Goal: Task Accomplishment & Management: Manage account settings

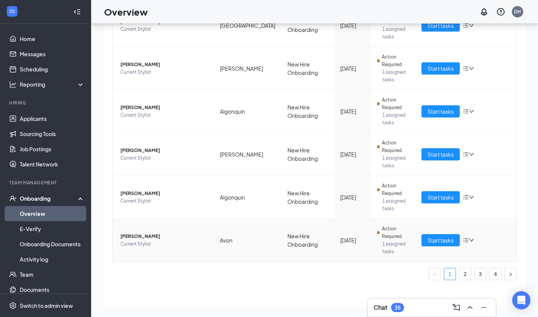
scroll to position [34, 0]
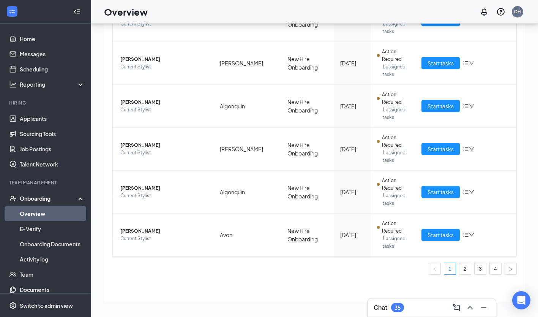
click at [461, 274] on li "2" at bounding box center [465, 269] width 12 height 12
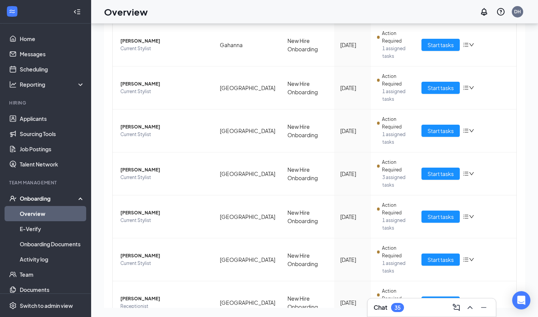
scroll to position [115, 0]
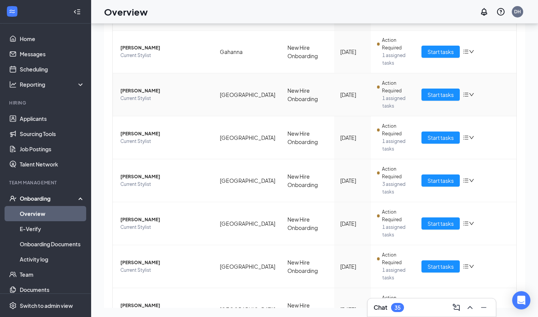
click at [470, 92] on icon "down" at bounding box center [471, 94] width 5 height 5
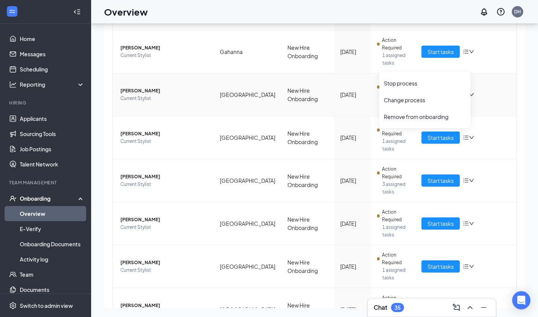
click at [411, 87] on li "Stop process" at bounding box center [425, 83] width 91 height 17
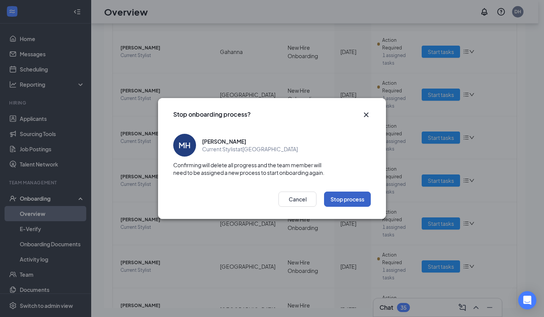
click at [358, 201] on button "Stop process" at bounding box center [347, 198] width 47 height 15
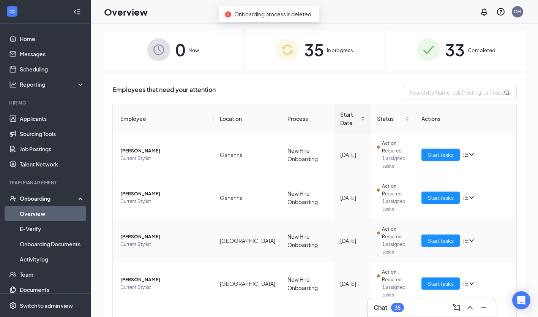
scroll to position [0, 0]
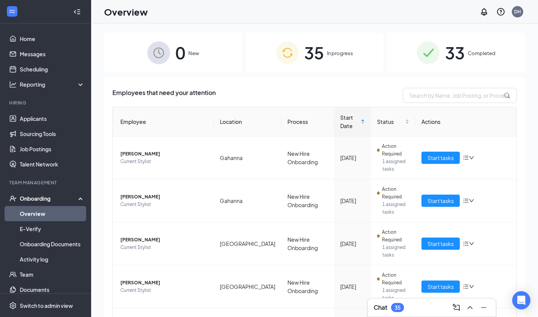
click at [199, 63] on div "0 New" at bounding box center [173, 53] width 138 height 40
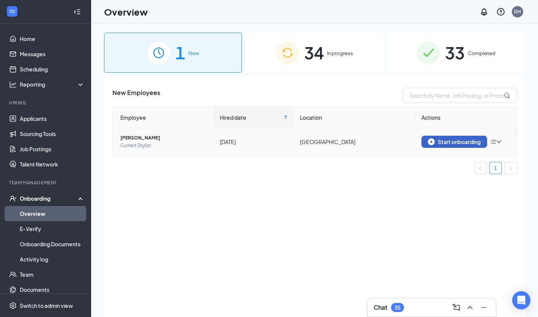
click at [462, 141] on div "Start onboarding" at bounding box center [454, 141] width 53 height 7
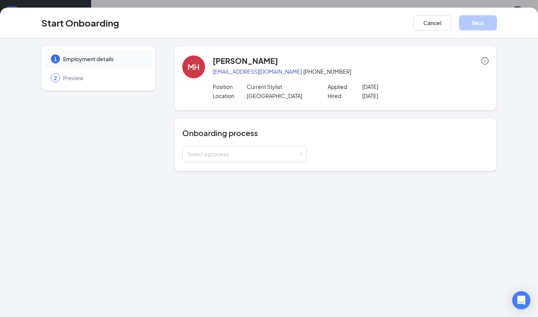
click at [283, 215] on div "1 Employment details 2 Preview MH [PERSON_NAME] [EMAIL_ADDRESS][DOMAIN_NAME] · …" at bounding box center [269, 177] width 538 height 278
click at [298, 152] on div "Select a process" at bounding box center [244, 153] width 115 height 15
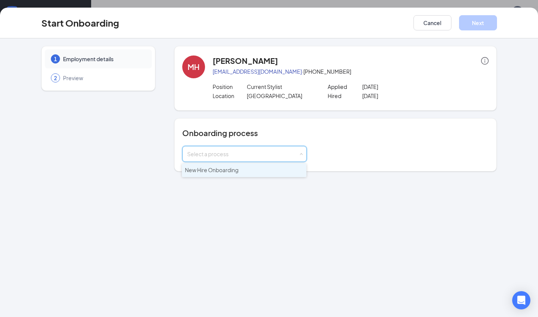
click at [229, 172] on span "New Hire Onboarding" at bounding box center [212, 169] width 54 height 7
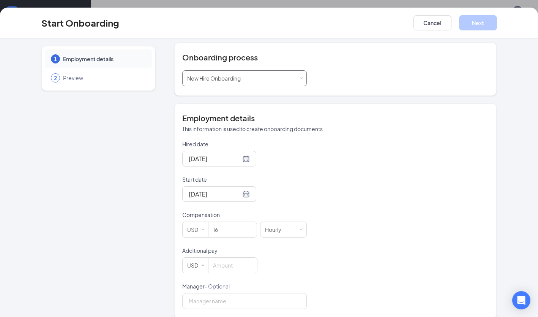
scroll to position [85, 0]
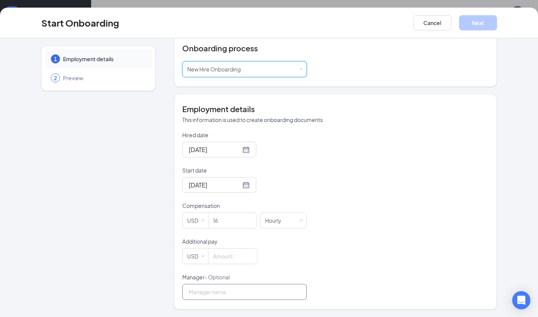
click at [195, 290] on input "Manager - Optional" at bounding box center [244, 292] width 125 height 16
type input "[PERSON_NAME]"
click at [420, 233] on div "Hired date [DATE] Start date [DATE] Compensation USD 16 Hourly Additional pay U…" at bounding box center [335, 215] width 307 height 169
click at [70, 81] on span "Preview" at bounding box center [103, 78] width 81 height 8
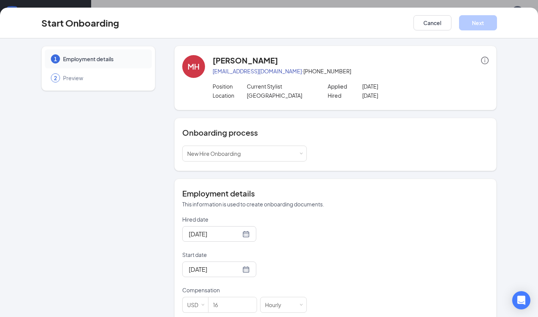
scroll to position [0, 0]
click at [485, 62] on icon "info-circle" at bounding box center [485, 61] width 8 height 8
click at [469, 77] on div "[PERSON_NAME] [EMAIL_ADDRESS][DOMAIN_NAME] · [PHONE_NUMBER] Position Current St…" at bounding box center [351, 78] width 277 height 46
click at [435, 27] on button "Cancel" at bounding box center [433, 22] width 38 height 15
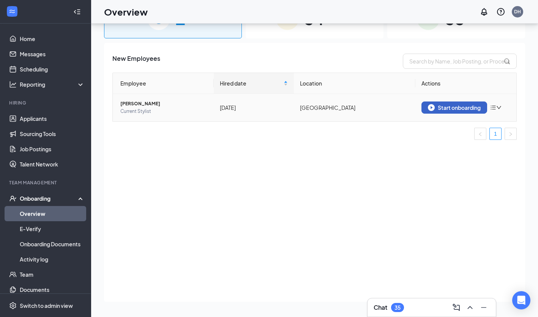
click at [462, 108] on div "Start onboarding" at bounding box center [454, 107] width 53 height 7
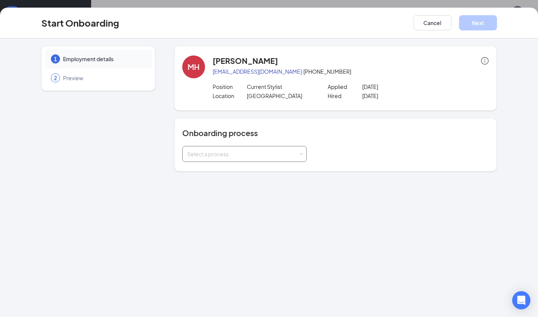
click at [303, 152] on div "Select a process" at bounding box center [244, 154] width 125 height 16
click at [156, 134] on div "1 Employment details 2 Preview MH [PERSON_NAME] [EMAIL_ADDRESS][DOMAIN_NAME] · …" at bounding box center [269, 108] width 456 height 125
click at [119, 134] on div "1 Employment details 2 Preview" at bounding box center [98, 108] width 114 height 125
click at [302, 153] on span at bounding box center [300, 153] width 3 height 3
click at [253, 175] on li "New Hire Onboarding (current process)" at bounding box center [244, 170] width 125 height 14
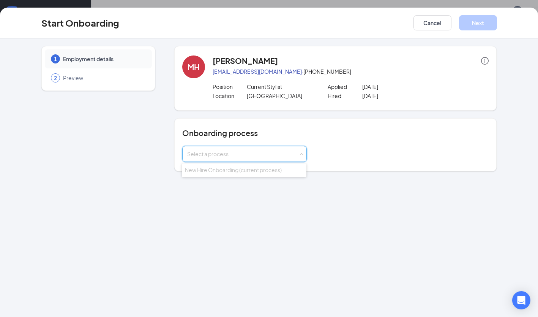
click at [253, 174] on li "New Hire Onboarding (current process)" at bounding box center [244, 170] width 125 height 14
click at [423, 66] on div "[PERSON_NAME] [EMAIL_ADDRESS][DOMAIN_NAME] · [PHONE_NUMBER] Position Current St…" at bounding box center [351, 78] width 277 height 46
click at [151, 126] on div "1 Employment details 2 Preview" at bounding box center [98, 108] width 114 height 125
click at [75, 79] on span "Preview" at bounding box center [103, 78] width 81 height 8
click at [414, 25] on button "Cancel" at bounding box center [433, 22] width 38 height 15
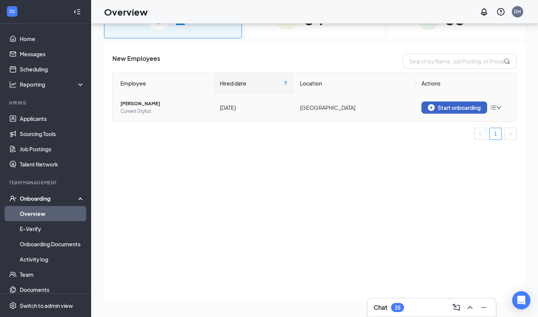
click at [461, 107] on div "Start onboarding" at bounding box center [454, 107] width 53 height 7
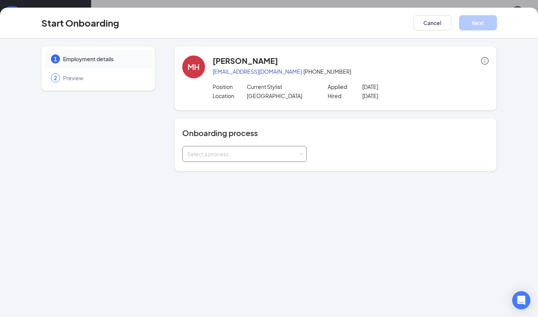
click at [302, 158] on div "Select a process" at bounding box center [244, 154] width 125 height 16
click at [270, 173] on li "New Hire Onboarding (current process)" at bounding box center [244, 170] width 125 height 14
click at [81, 79] on span "Preview" at bounding box center [103, 78] width 81 height 8
click at [408, 82] on div "[PERSON_NAME] [EMAIL_ADDRESS][DOMAIN_NAME] · [PHONE_NUMBER] Position Current St…" at bounding box center [351, 78] width 277 height 46
click at [445, 24] on button "Cancel" at bounding box center [433, 22] width 38 height 15
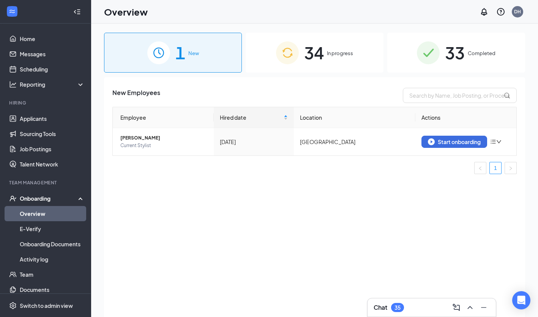
click at [185, 61] on span "1" at bounding box center [181, 53] width 10 height 26
click at [186, 63] on div "1 New" at bounding box center [173, 53] width 138 height 40
click at [171, 186] on div "New Employees Employee Hired date Location Actions [PERSON_NAME] Current Stylis…" at bounding box center [314, 206] width 421 height 259
drag, startPoint x: 36, startPoint y: 211, endPoint x: 58, endPoint y: 191, distance: 29.8
click at [36, 211] on link "Overview" at bounding box center [52, 213] width 65 height 15
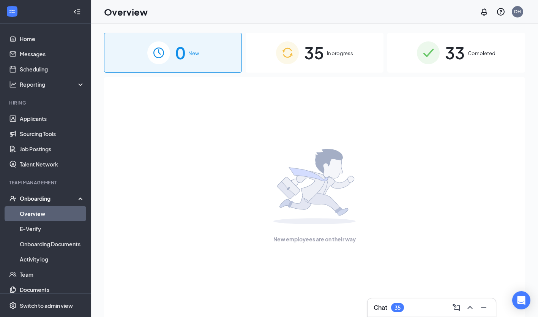
click at [47, 212] on link "Overview" at bounding box center [52, 213] width 65 height 15
click at [229, 53] on div "0 New" at bounding box center [173, 53] width 138 height 40
click at [184, 65] on span "0" at bounding box center [181, 53] width 10 height 26
click at [331, 64] on div "35 In progress" at bounding box center [315, 53] width 138 height 40
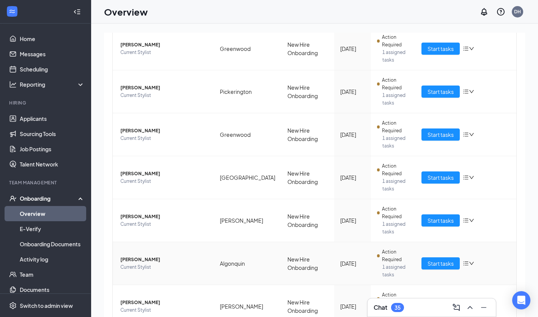
scroll to position [190, 0]
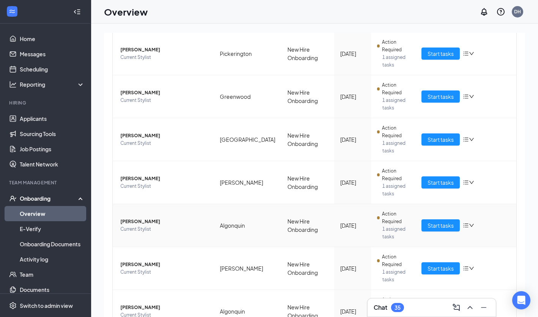
click at [469, 226] on icon "down" at bounding box center [471, 225] width 5 height 5
click at [401, 223] on span "Action Required" at bounding box center [396, 217] width 28 height 15
click at [141, 223] on span "[PERSON_NAME]" at bounding box center [163, 222] width 87 height 8
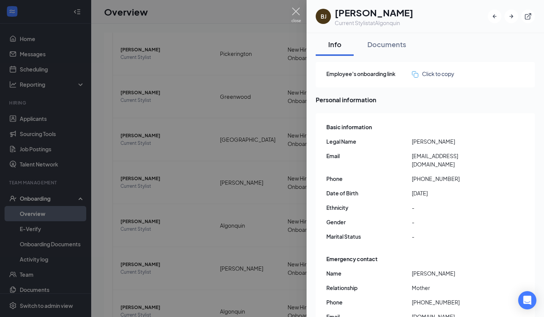
click at [297, 8] on img at bounding box center [295, 15] width 9 height 15
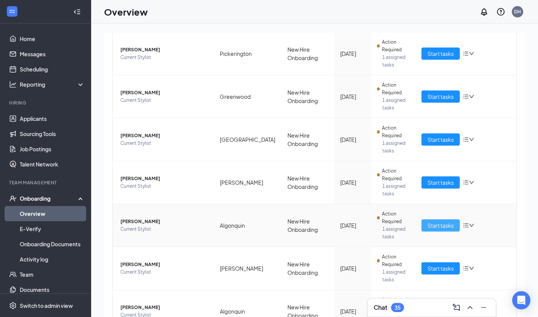
click at [445, 224] on span "Start tasks" at bounding box center [441, 225] width 26 height 8
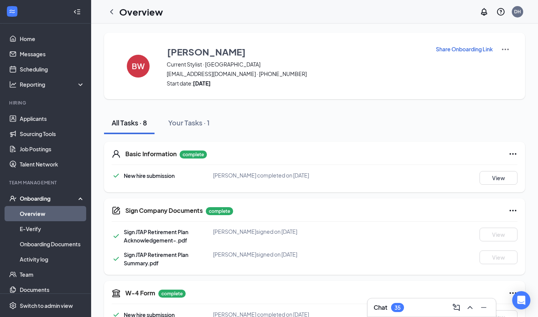
click at [458, 48] on p "Share Onboarding Link" at bounding box center [464, 49] width 57 height 8
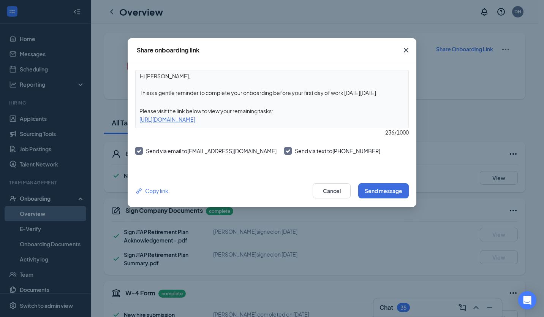
click at [408, 53] on icon "Cross" at bounding box center [406, 50] width 9 height 9
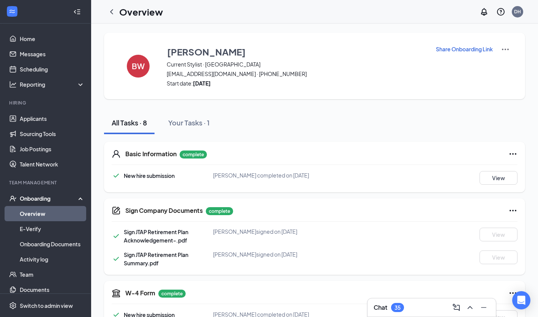
click at [112, 15] on icon "ChevronLeft" at bounding box center [111, 11] width 9 height 9
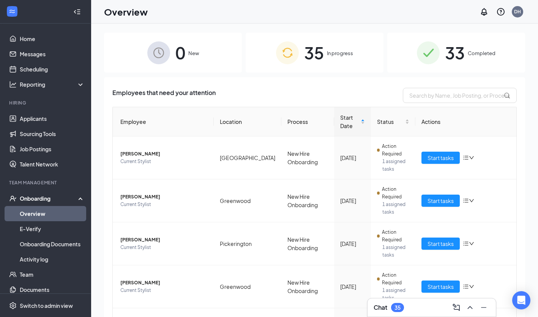
click at [445, 58] on span "33" at bounding box center [455, 53] width 20 height 26
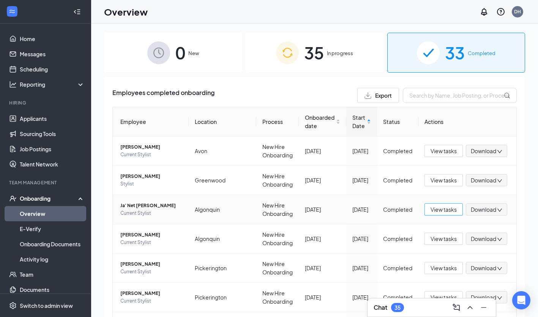
click at [444, 214] on span "View tasks" at bounding box center [444, 209] width 26 height 8
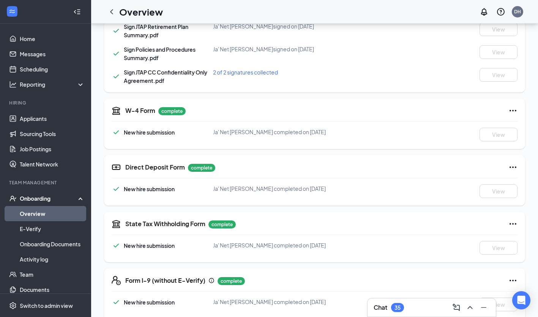
scroll to position [259, 0]
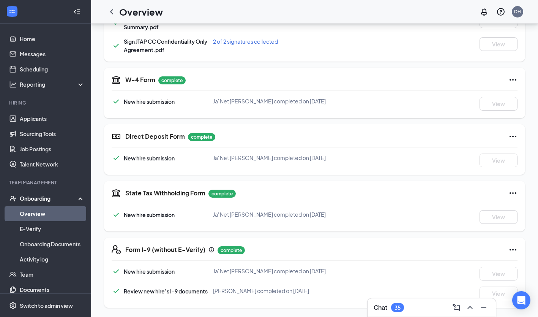
click at [112, 11] on icon "ChevronLeft" at bounding box center [111, 11] width 9 height 9
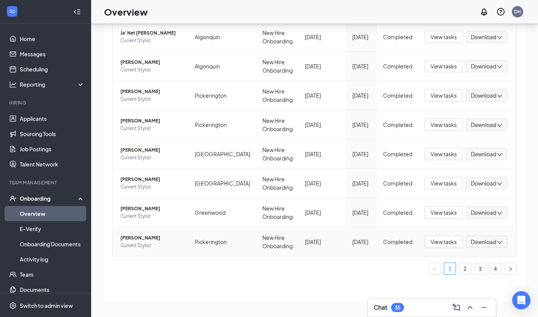
scroll to position [205, 0]
click at [493, 271] on link "4" at bounding box center [495, 268] width 11 height 11
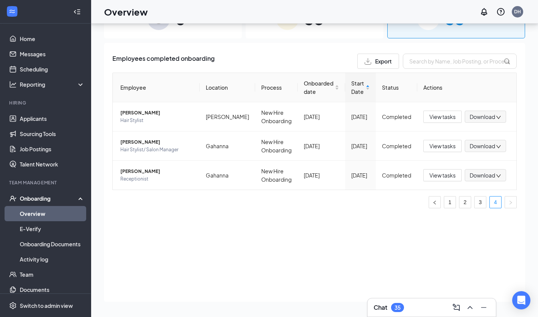
click at [479, 206] on link "3" at bounding box center [480, 201] width 11 height 11
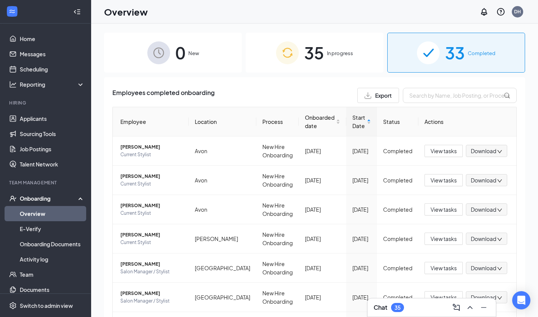
click at [321, 55] on span "35" at bounding box center [314, 53] width 20 height 26
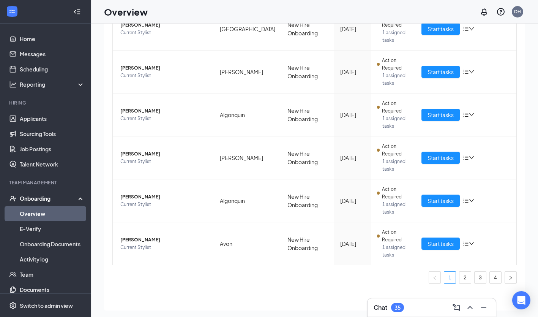
scroll to position [34, 0]
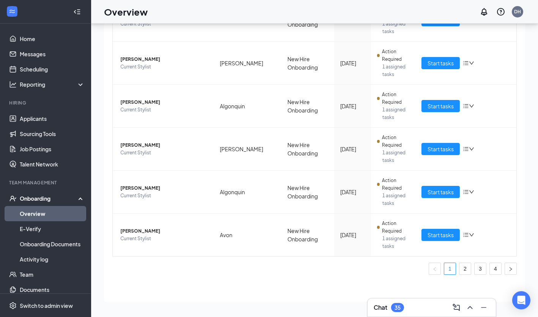
click at [490, 269] on link "4" at bounding box center [495, 268] width 11 height 11
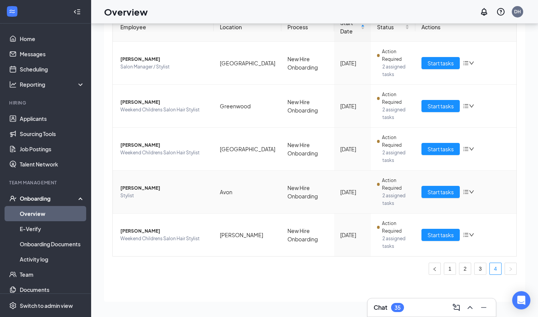
scroll to position [22, 0]
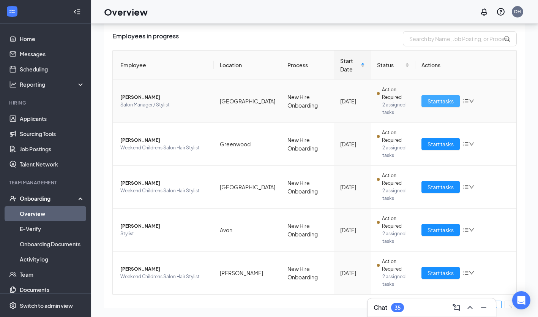
click at [428, 102] on span "Start tasks" at bounding box center [441, 101] width 26 height 8
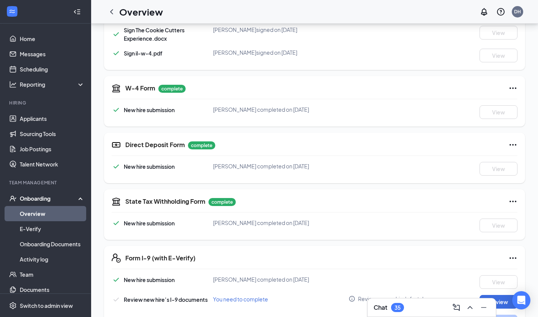
scroll to position [375, 0]
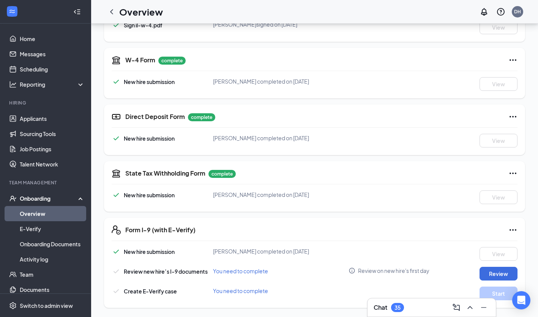
click at [112, 8] on icon "ChevronLeft" at bounding box center [111, 11] width 9 height 9
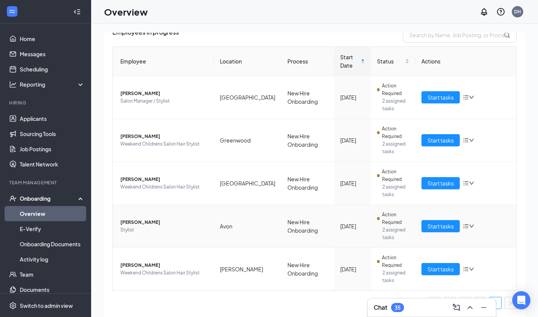
scroll to position [34, 0]
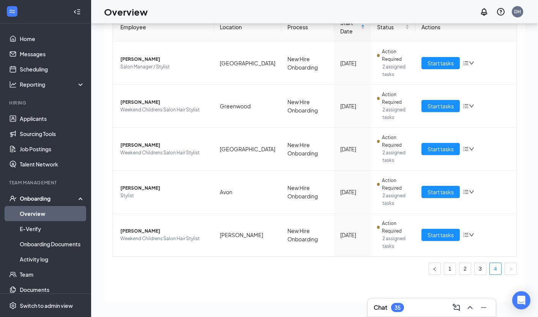
click at [463, 272] on link "2" at bounding box center [465, 268] width 11 height 11
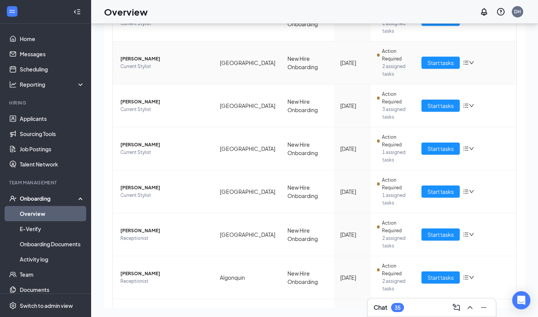
scroll to position [191, 0]
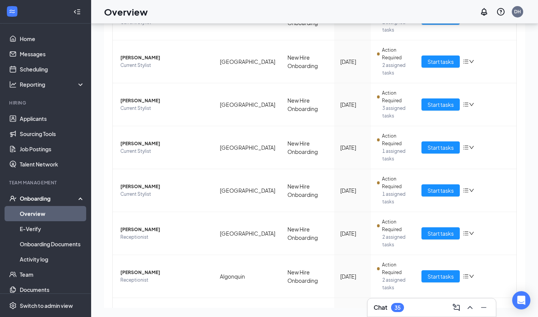
click at [446, 195] on button "Start tasks" at bounding box center [441, 190] width 38 height 12
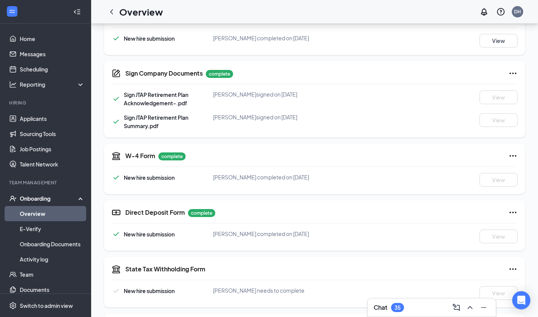
scroll to position [213, 0]
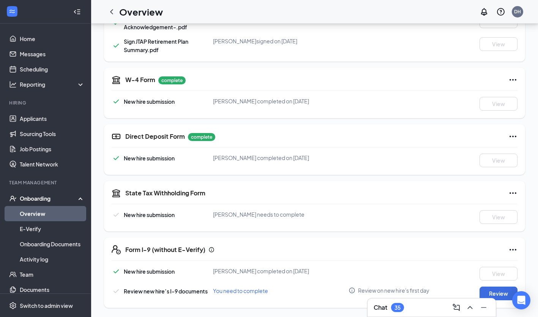
click at [114, 15] on icon "ChevronLeft" at bounding box center [111, 11] width 9 height 9
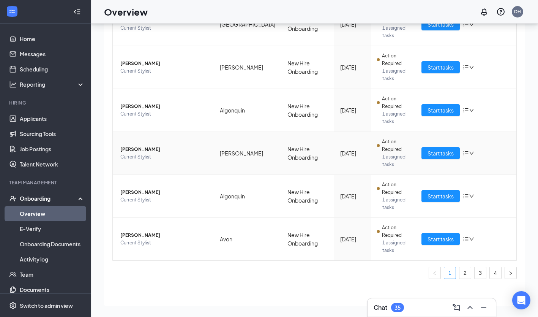
scroll to position [275, 0]
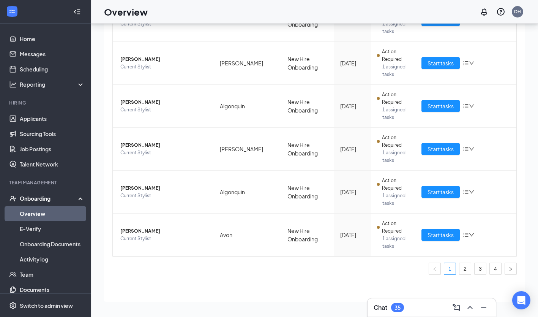
click at [460, 269] on link "2" at bounding box center [465, 268] width 11 height 11
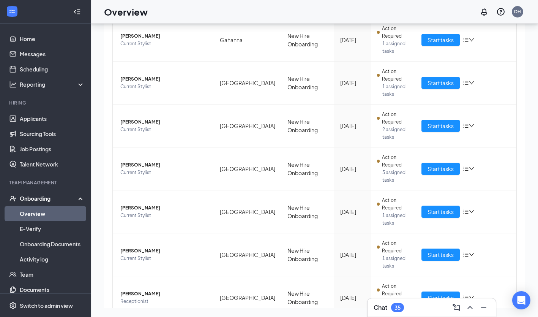
scroll to position [115, 0]
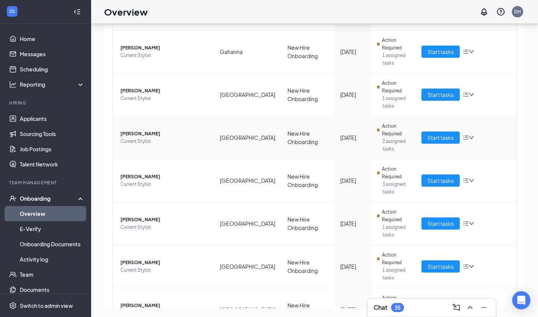
click at [144, 130] on span "[PERSON_NAME]" at bounding box center [163, 134] width 87 height 8
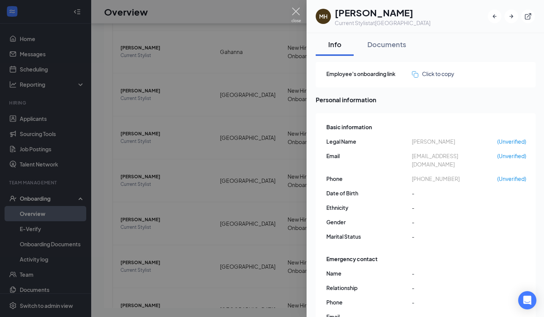
click at [297, 14] on img at bounding box center [295, 15] width 9 height 15
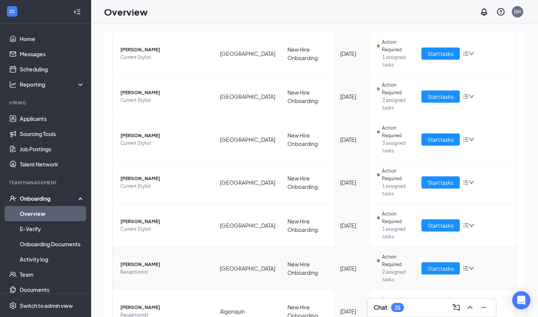
scroll to position [191, 0]
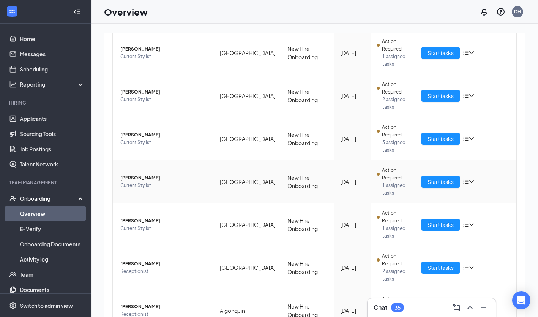
click at [469, 179] on icon "down" at bounding box center [471, 181] width 5 height 5
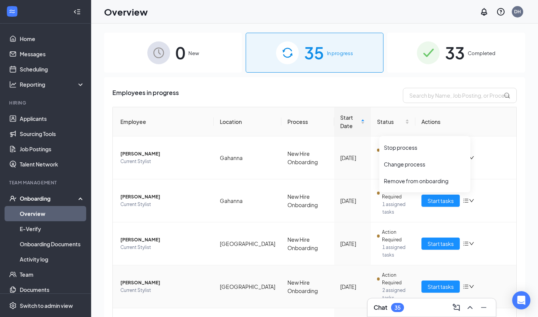
scroll to position [38, 0]
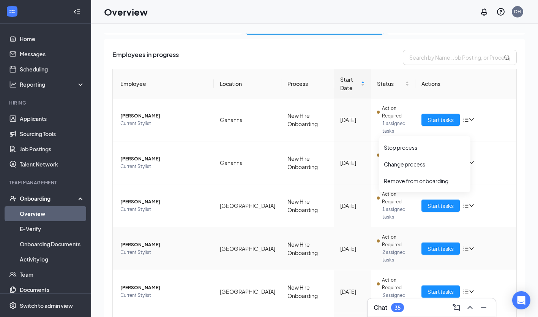
click at [137, 241] on span "[PERSON_NAME]" at bounding box center [163, 245] width 87 height 8
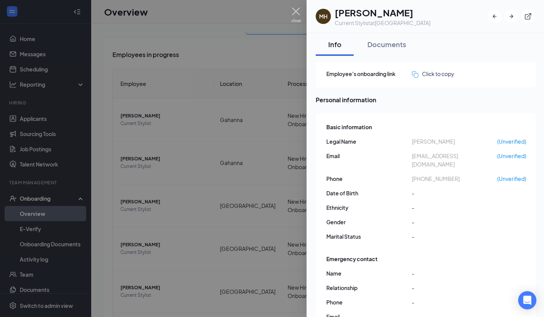
click at [296, 10] on img at bounding box center [295, 15] width 9 height 15
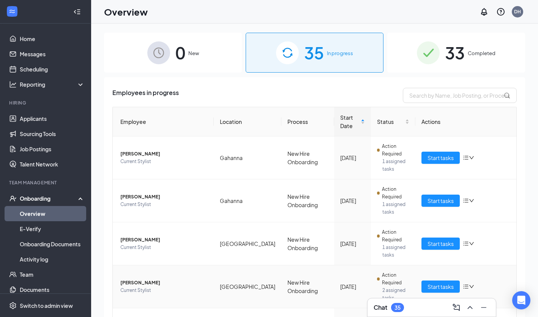
scroll to position [38, 0]
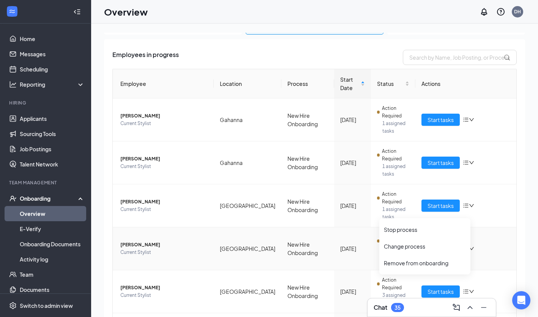
click at [429, 244] on span "Start tasks" at bounding box center [441, 248] width 26 height 8
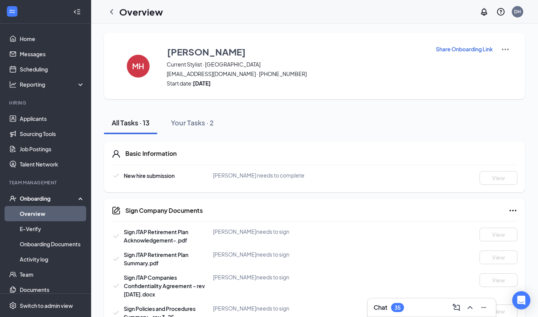
click at [465, 51] on p "Share Onboarding Link" at bounding box center [464, 49] width 57 height 8
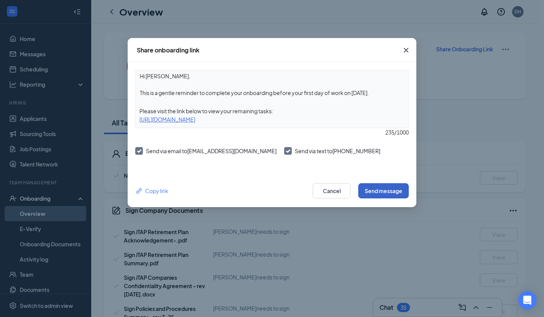
click at [387, 191] on button "Send message" at bounding box center [383, 190] width 51 height 15
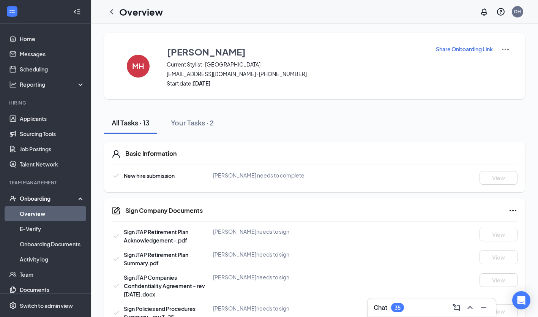
click at [112, 11] on icon "ChevronLeft" at bounding box center [111, 11] width 9 height 9
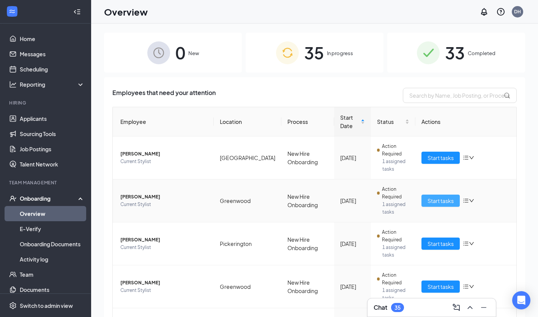
click at [428, 202] on span "Start tasks" at bounding box center [441, 200] width 26 height 8
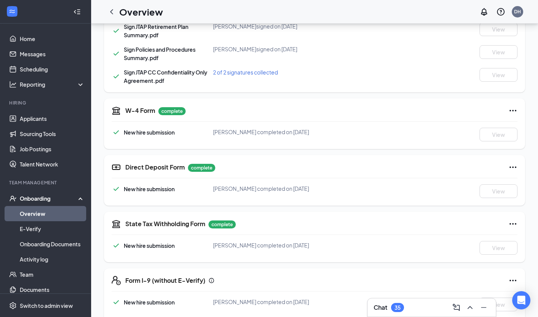
scroll to position [259, 0]
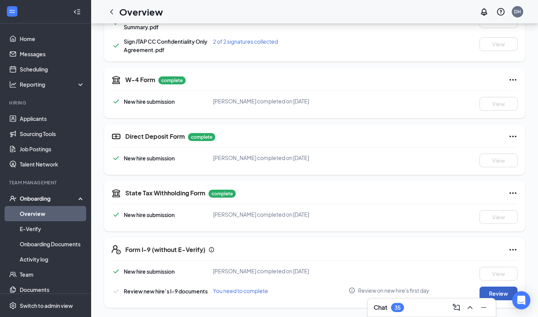
click at [498, 296] on button "Review" at bounding box center [499, 293] width 38 height 14
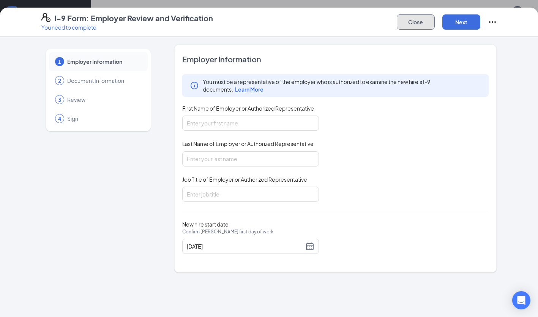
click at [416, 25] on button "Close" at bounding box center [416, 21] width 38 height 15
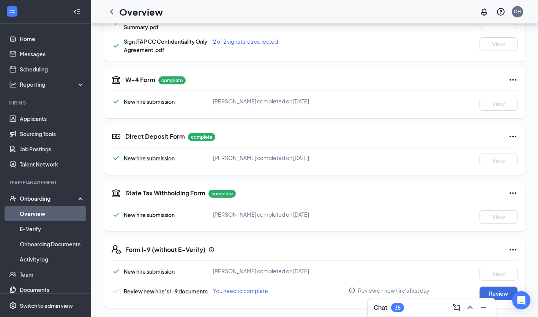
click at [112, 12] on icon "ChevronLeft" at bounding box center [111, 11] width 9 height 9
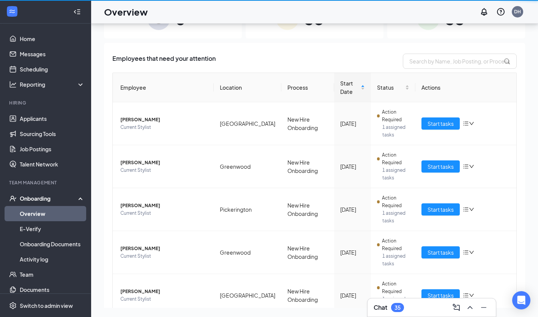
scroll to position [34, 0]
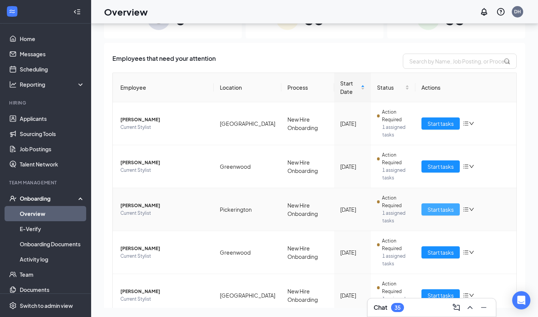
click at [443, 212] on span "Start tasks" at bounding box center [441, 209] width 26 height 8
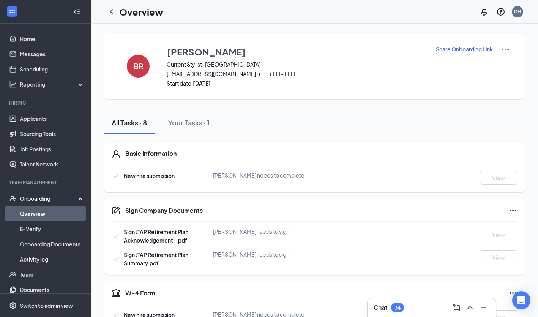
click at [112, 11] on icon "ChevronLeft" at bounding box center [111, 11] width 9 height 9
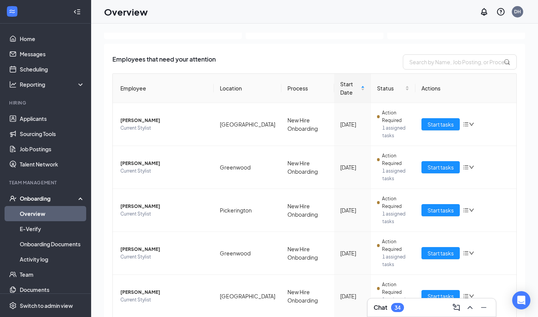
scroll to position [38, 0]
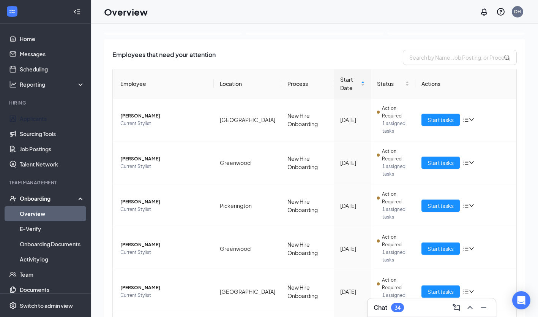
click at [46, 115] on link "Applicants" at bounding box center [52, 118] width 65 height 15
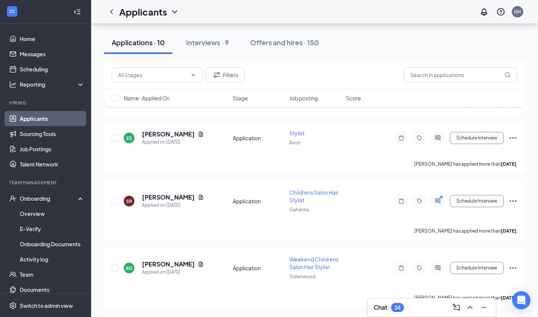
scroll to position [364, 0]
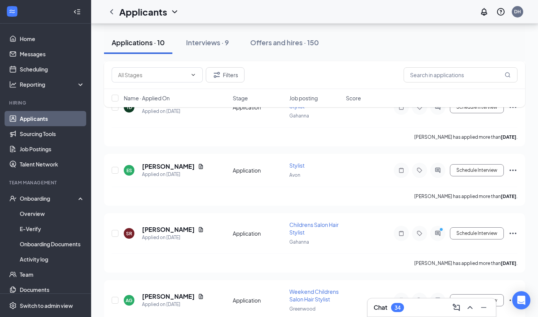
click at [211, 44] on div "Interviews · 9" at bounding box center [207, 42] width 43 height 9
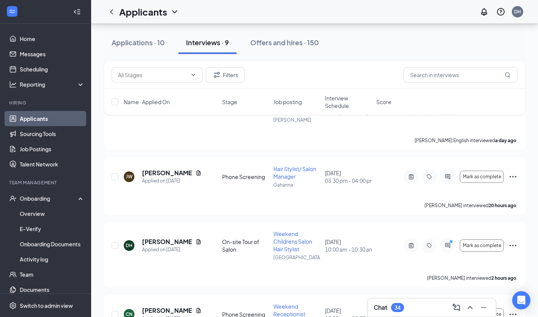
scroll to position [228, 0]
